Goal: Information Seeking & Learning: Learn about a topic

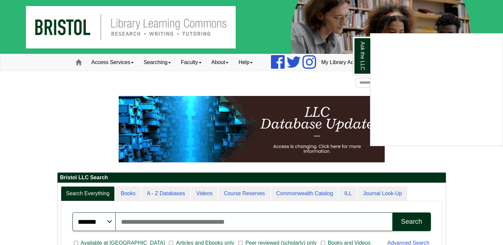
click at [486, 207] on div "Ask the LLC" at bounding box center [251, 122] width 503 height 245
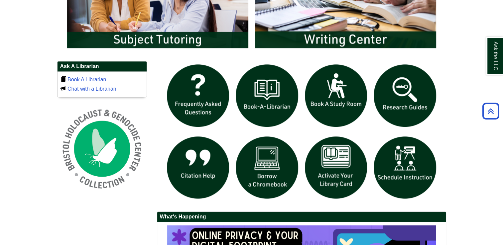
scroll to position [414, 0]
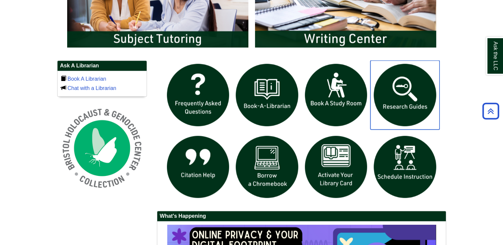
click at [410, 100] on img "slideshow" at bounding box center [404, 95] width 69 height 69
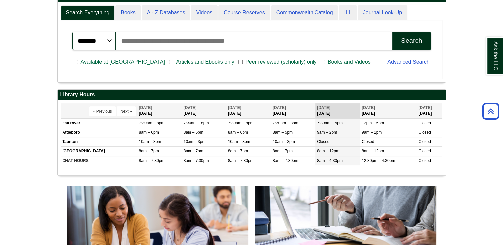
scroll to position [80, 388]
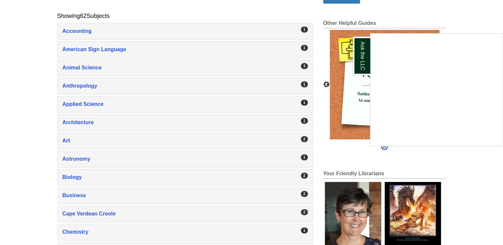
scroll to position [133, 0]
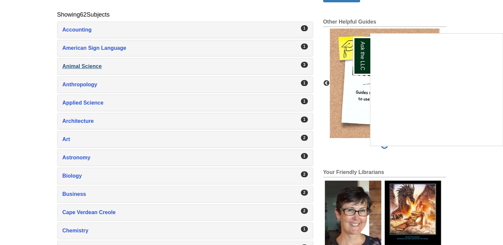
click at [74, 65] on div "Ask the LLC" at bounding box center [251, 122] width 503 height 245
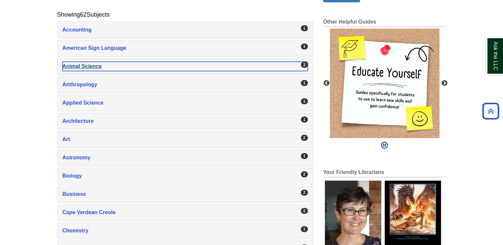
click at [79, 65] on div "Animal Science , 3 guides" at bounding box center [184, 66] width 245 height 9
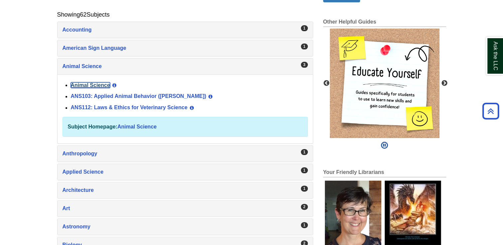
click at [91, 83] on link "Animal Science" at bounding box center [90, 85] width 39 height 6
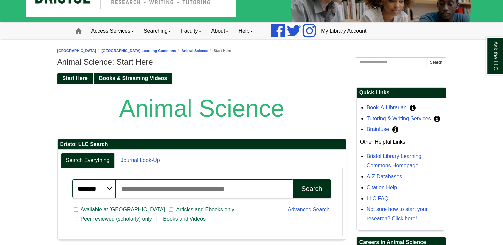
scroll to position [33, 0]
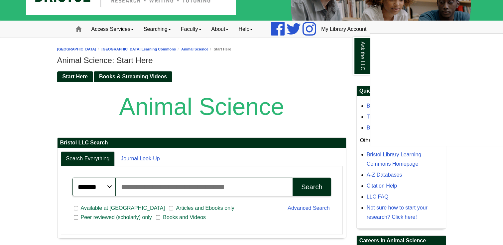
click at [311, 74] on div "Ask the LLC" at bounding box center [251, 122] width 503 height 245
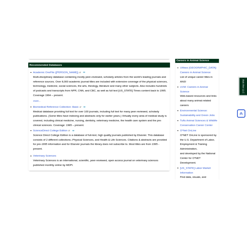
scroll to position [266, 0]
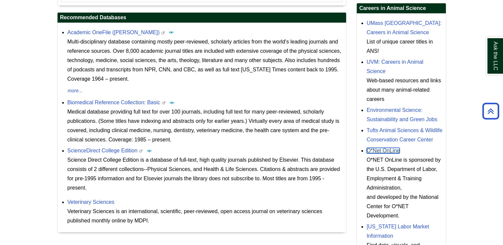
click at [383, 150] on link "O*Net OnLine" at bounding box center [383, 151] width 33 height 6
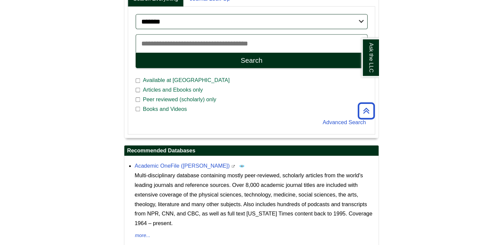
scroll to position [133, 0]
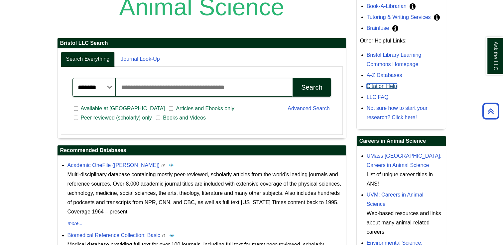
click at [393, 86] on link "Citation Help" at bounding box center [382, 86] width 31 height 6
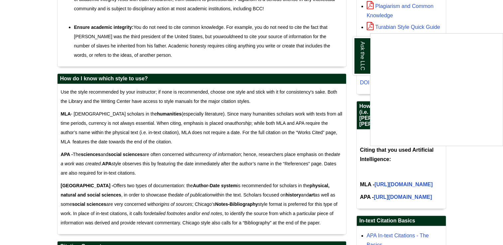
scroll to position [366, 0]
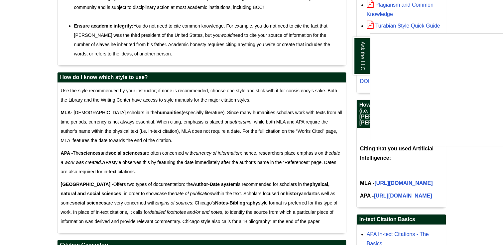
click at [474, 16] on div "Ask the LLC" at bounding box center [251, 122] width 503 height 245
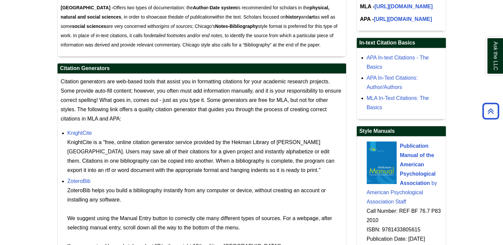
scroll to position [565, 0]
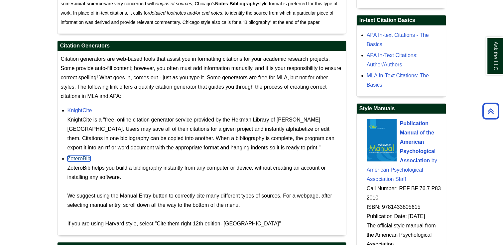
click at [77, 160] on link "ZoteroBib" at bounding box center [78, 159] width 23 height 6
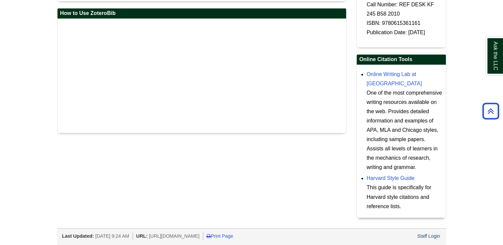
scroll to position [1085, 0]
click at [388, 177] on link "Harvard Style Guide" at bounding box center [391, 179] width 48 height 6
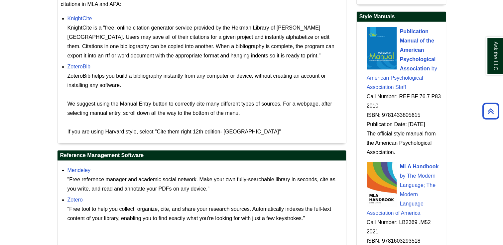
scroll to position [620, 0]
